Goal: Task Accomplishment & Management: Manage account settings

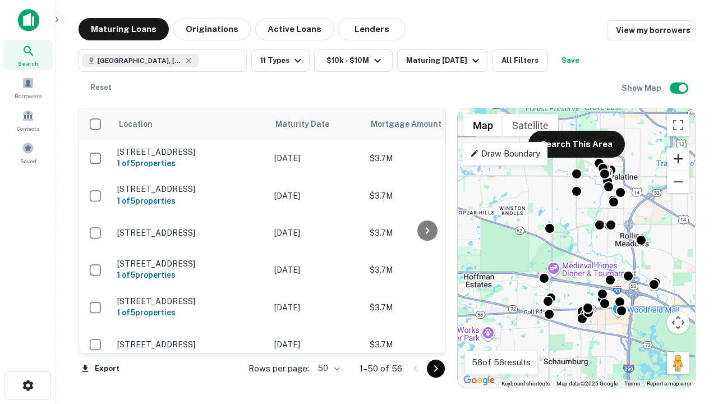
click at [678, 159] on button "Zoom in" at bounding box center [678, 159] width 22 height 22
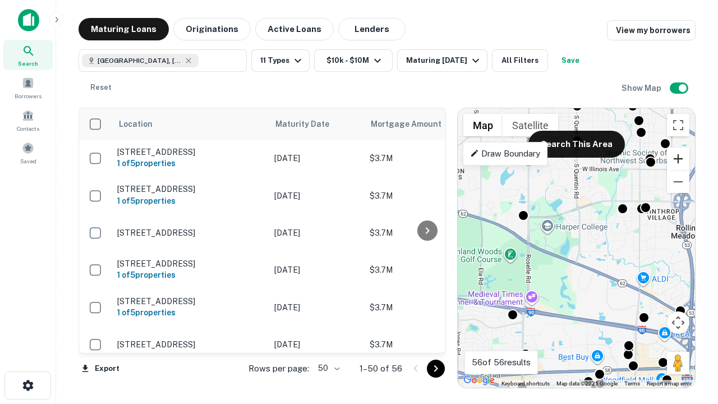
click at [678, 159] on button "Zoom in" at bounding box center [678, 159] width 22 height 22
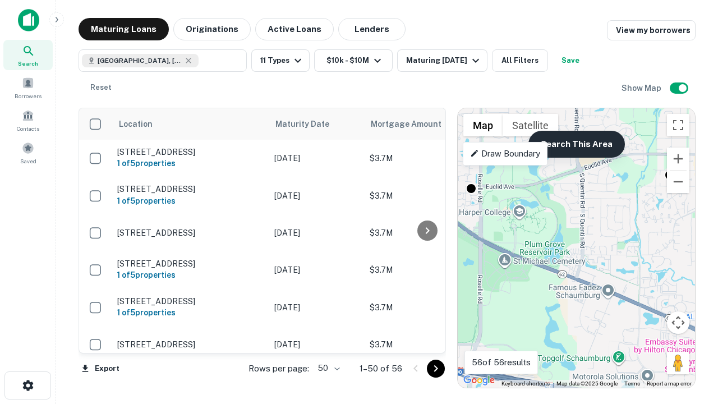
click at [576, 144] on button "Search This Area" at bounding box center [577, 144] width 96 height 27
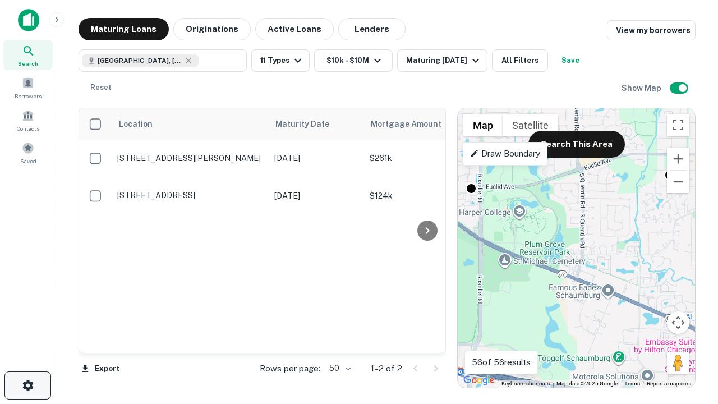
click at [27, 385] on icon "button" at bounding box center [27, 385] width 13 height 13
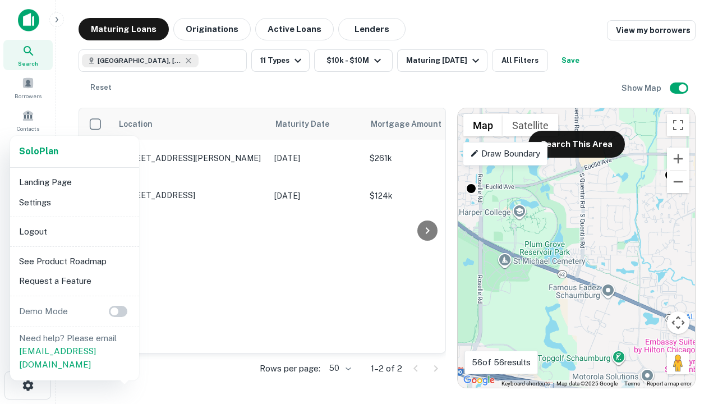
click at [74, 231] on li "Logout" at bounding box center [75, 232] width 120 height 20
